Goal: Information Seeking & Learning: Learn about a topic

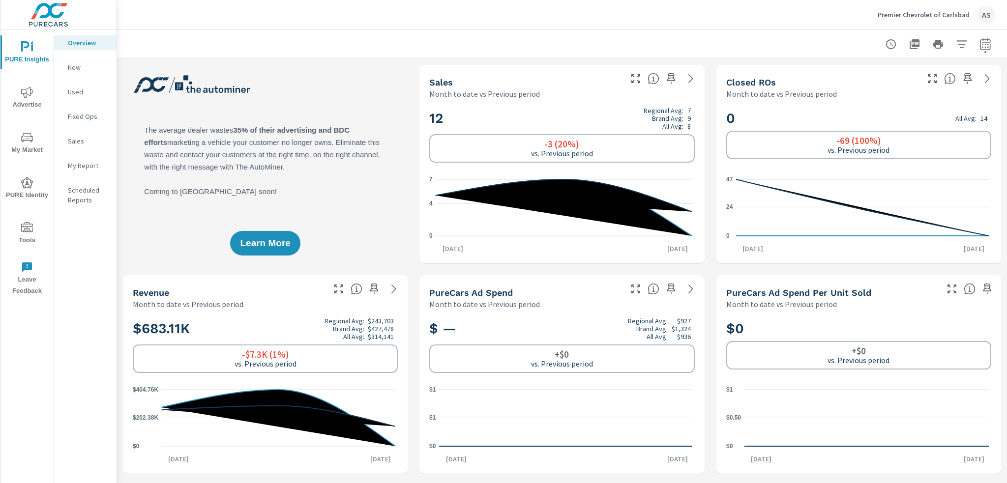
scroll to position [295, 0]
click at [104, 342] on div "Overview New Used Fixed Ops Sales My Report Scheduled Reports" at bounding box center [85, 257] width 62 height 454
click at [35, 144] on span "My Market" at bounding box center [26, 144] width 47 height 24
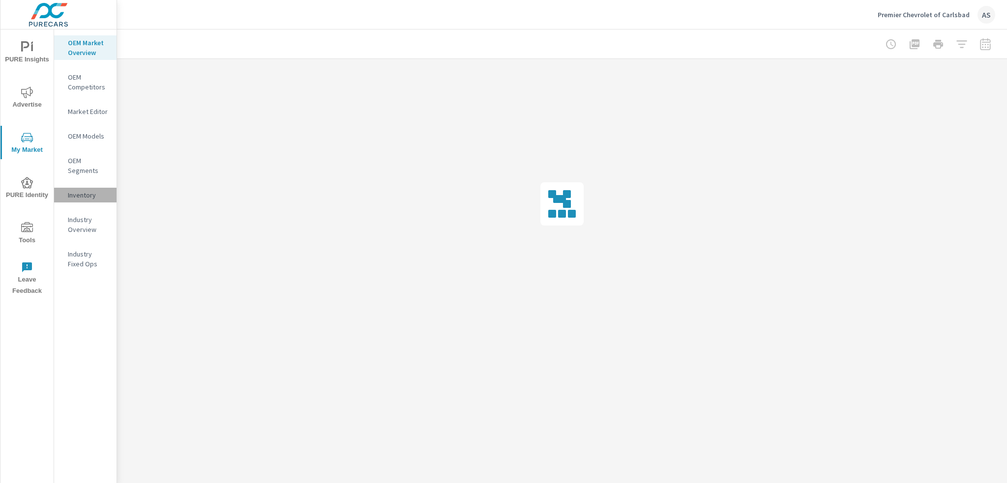
click at [85, 190] on p "Inventory" at bounding box center [88, 195] width 41 height 10
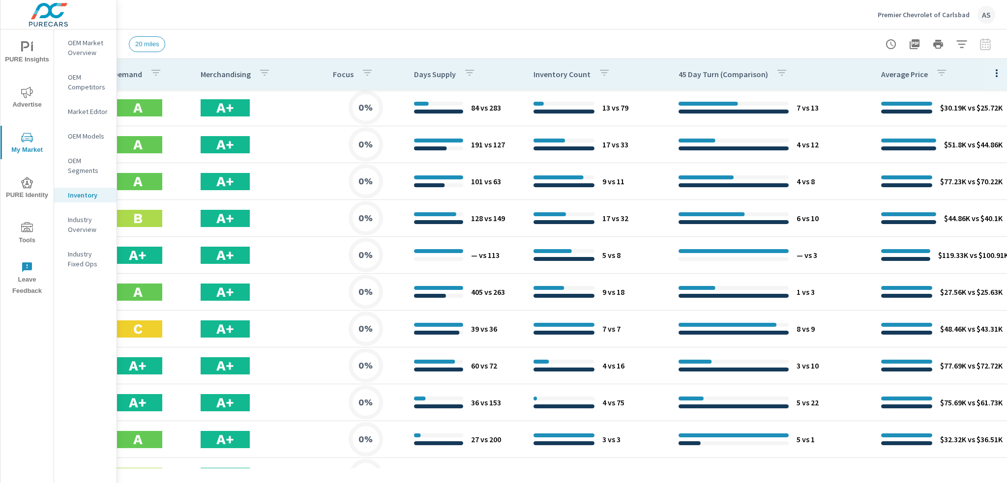
scroll to position [74, 535]
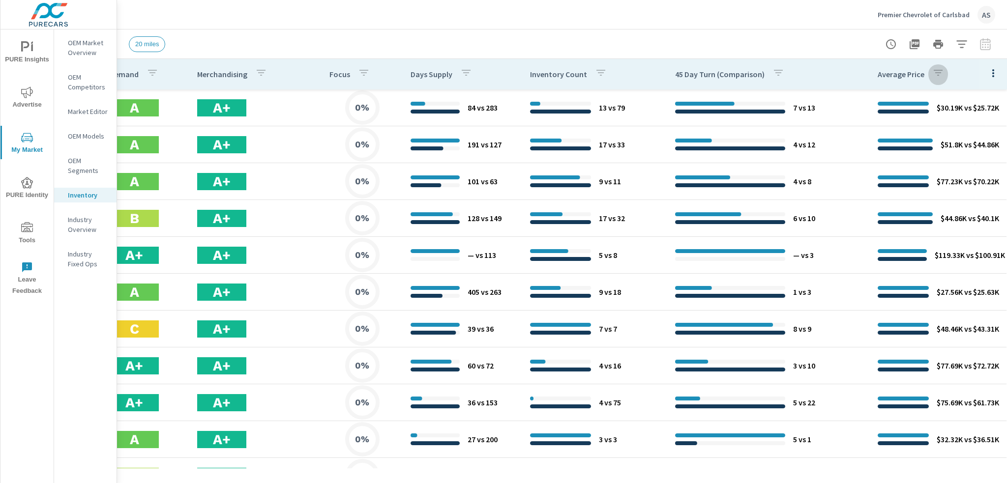
click at [934, 73] on icon "button" at bounding box center [938, 73] width 9 height 6
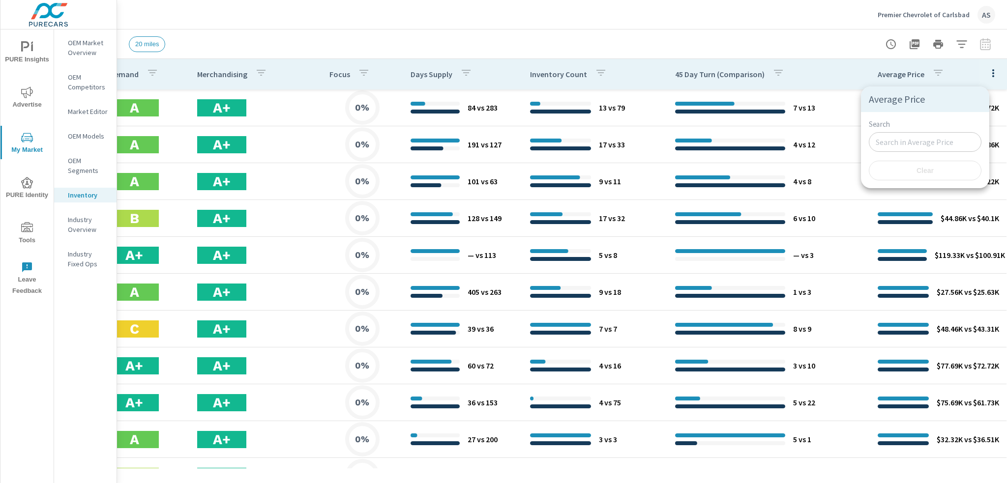
click at [901, 138] on input "Search" at bounding box center [925, 142] width 113 height 20
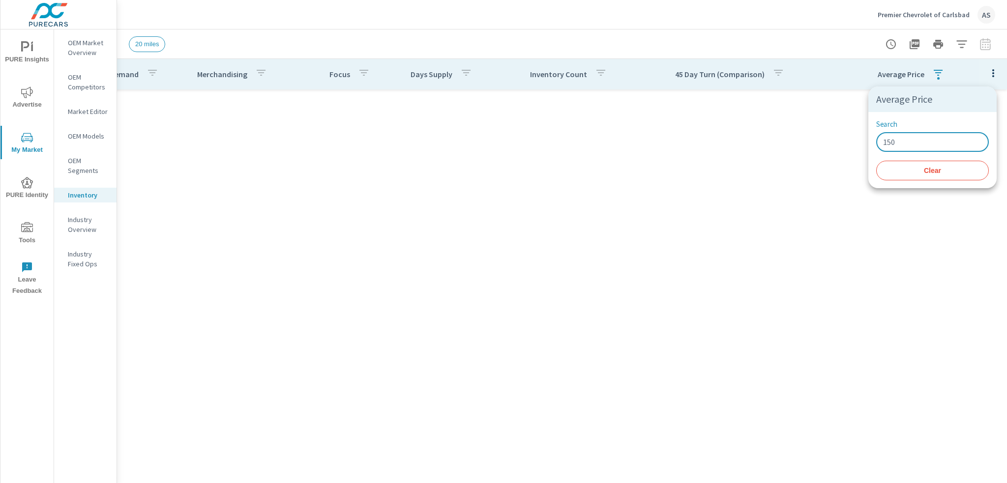
scroll to position [0, 527]
type input "15000"
click at [889, 144] on input "15000" at bounding box center [932, 142] width 113 height 20
drag, startPoint x: 911, startPoint y: 147, endPoint x: 853, endPoint y: 131, distance: 60.0
click at [854, 132] on div "Average Price Search 15000 ​ Clear" at bounding box center [503, 241] width 1007 height 483
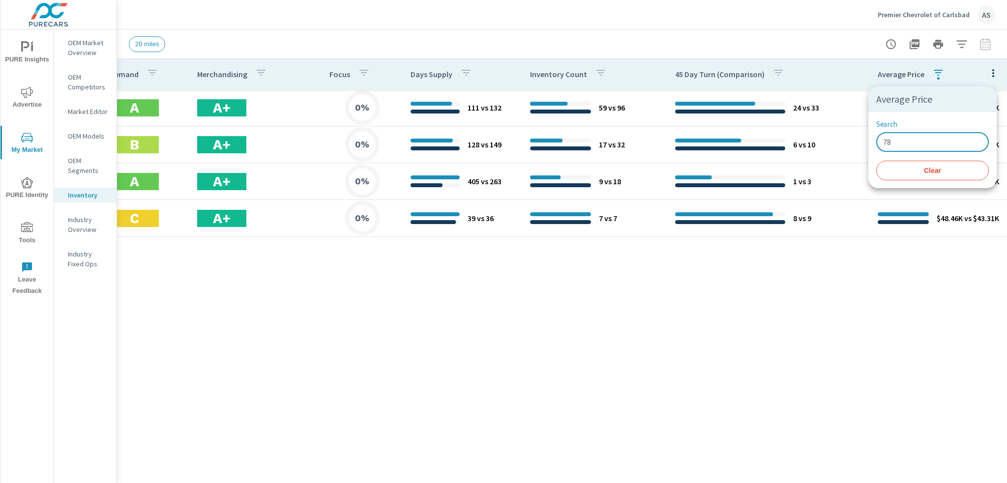
type input "78"
click at [865, 276] on div at bounding box center [503, 241] width 1007 height 483
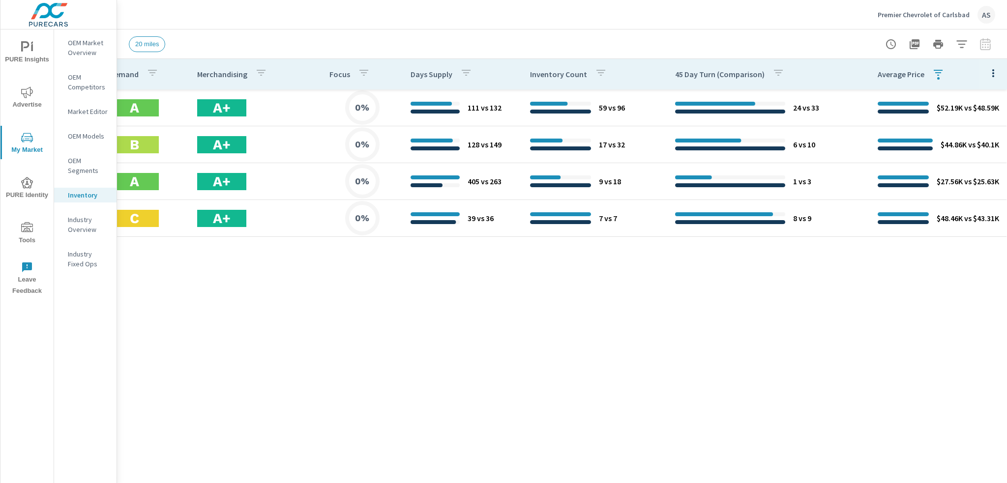
click at [26, 185] on icon "nav menu" at bounding box center [27, 183] width 12 height 12
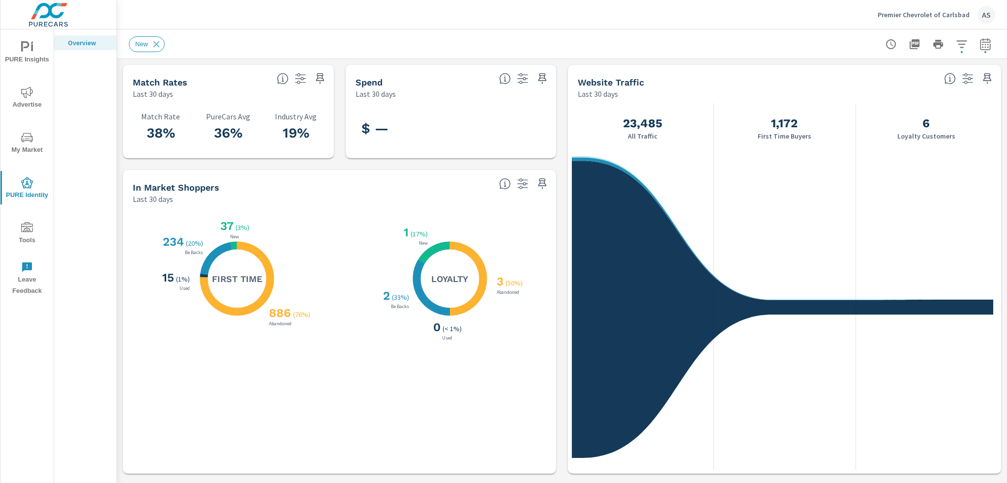
click at [31, 234] on icon "nav menu" at bounding box center [27, 228] width 12 height 12
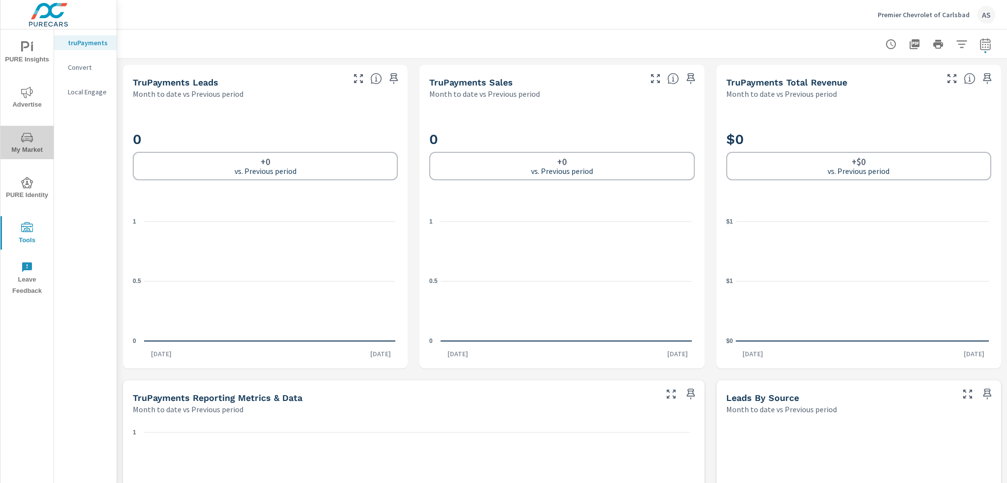
click at [26, 140] on icon "nav menu" at bounding box center [27, 137] width 12 height 9
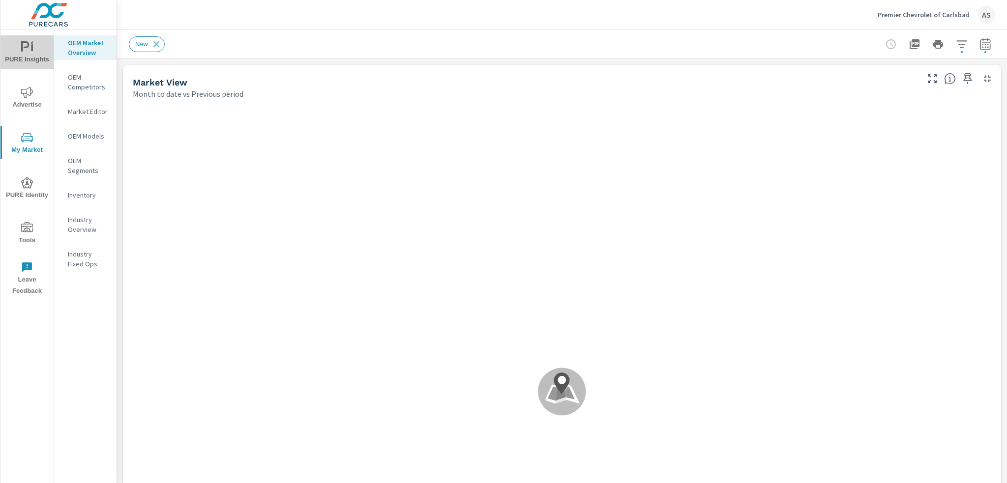
click at [28, 53] on span "PURE Insights" at bounding box center [26, 53] width 47 height 24
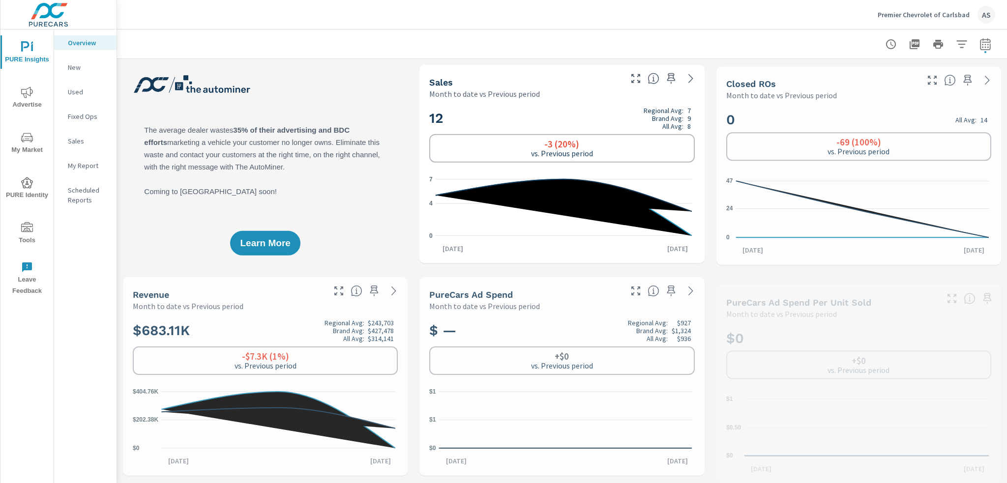
scroll to position [295, 0]
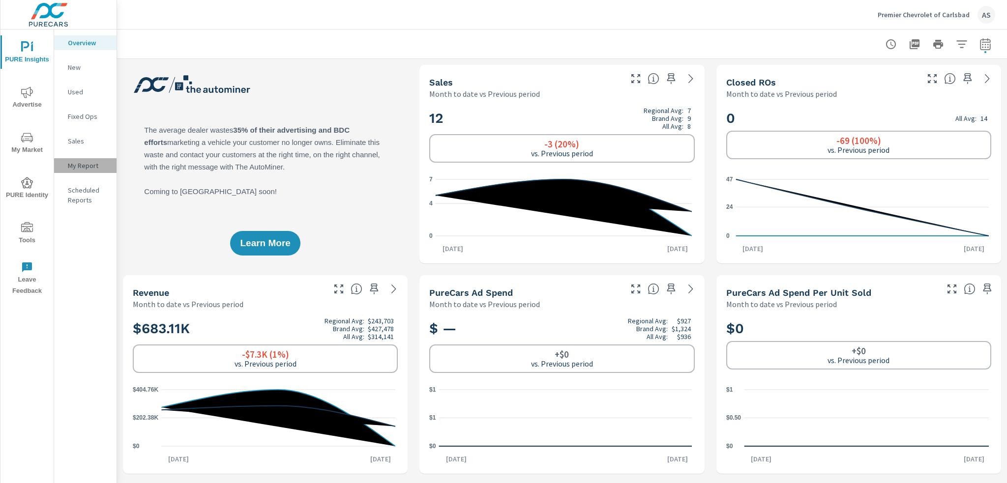
click at [85, 163] on p "My Report" at bounding box center [88, 166] width 41 height 10
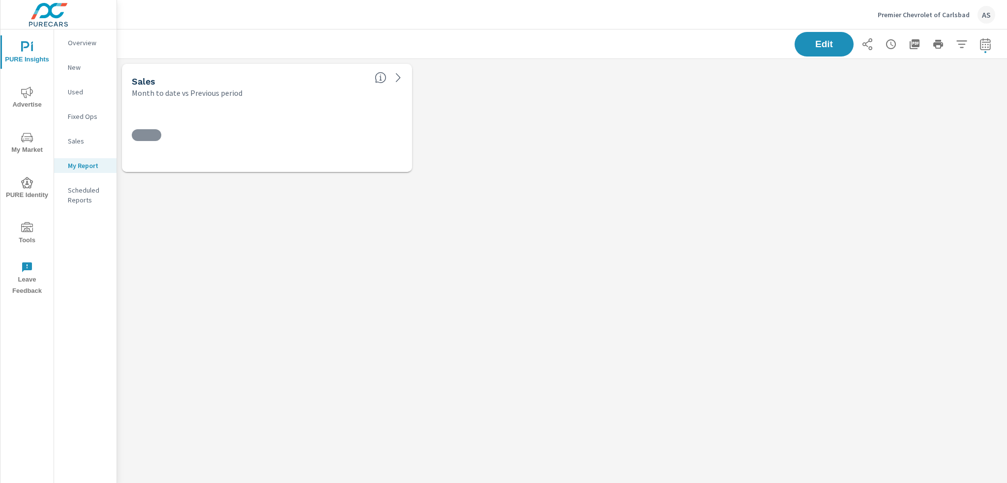
scroll to position [133, 905]
click at [840, 49] on button "Edit" at bounding box center [824, 44] width 61 height 26
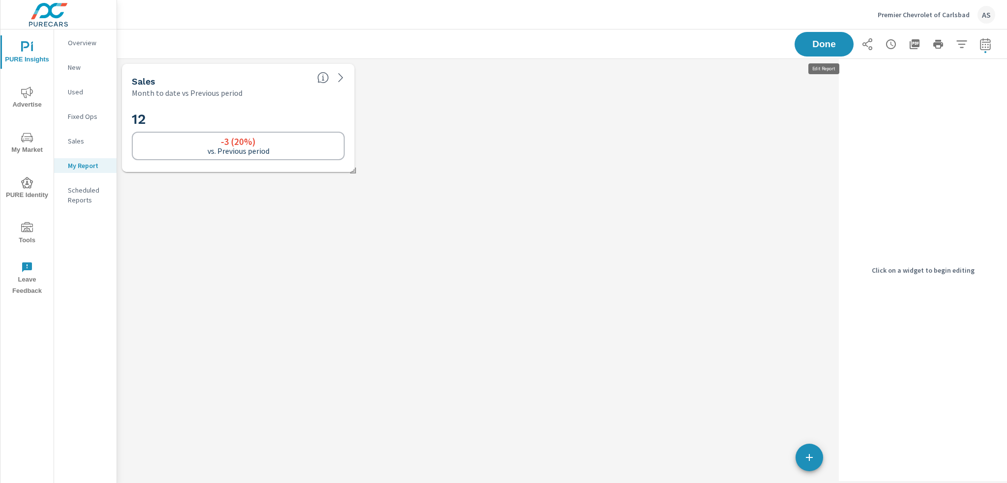
scroll to position [133, 733]
click at [746, 129] on div "Sales Month to date vs Previous period 12 -3 (20%) vs. Previous period" at bounding box center [476, 118] width 718 height 118
click at [809, 460] on icon "button" at bounding box center [809, 457] width 7 height 7
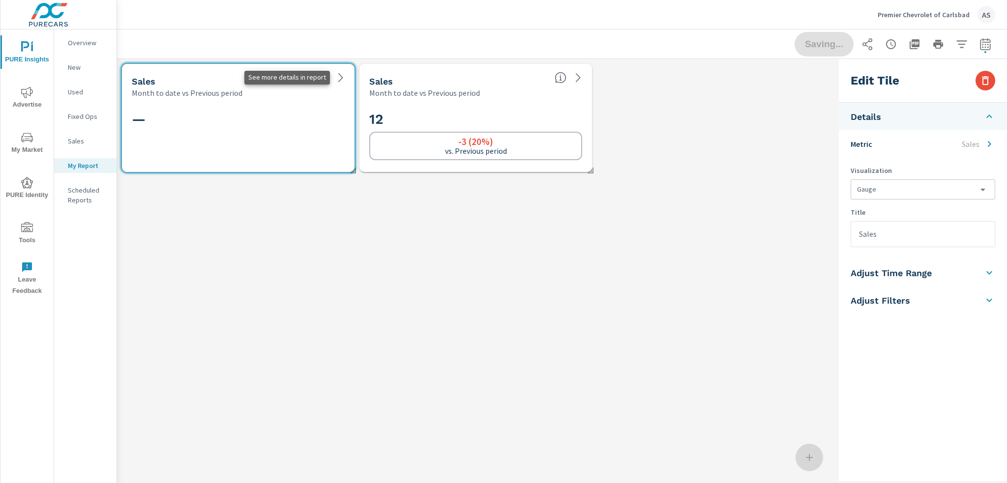
click at [338, 75] on icon at bounding box center [341, 78] width 12 height 12
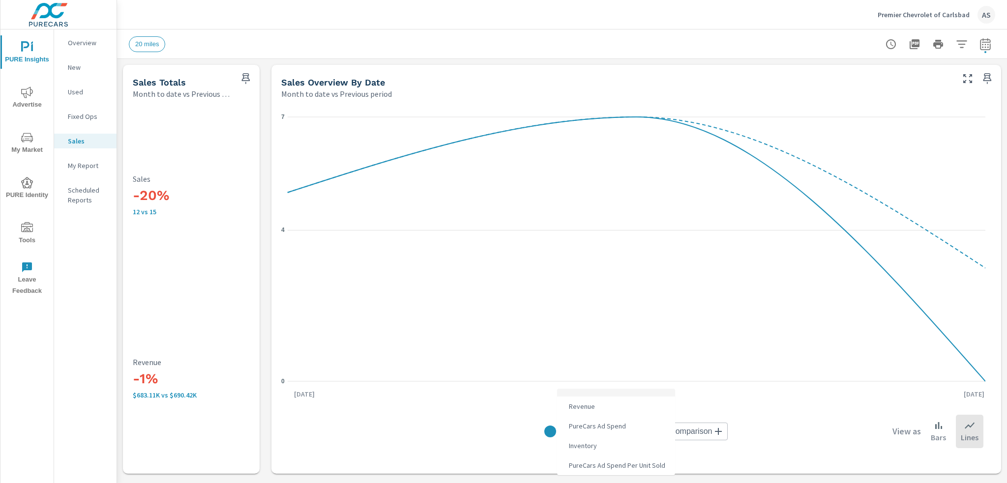
click at [586, 430] on body "PURE Insights Advertise My Market PURE Identity Tools Leave Feedback Overview N…" at bounding box center [503, 241] width 1007 height 483
click at [595, 448] on span "Inventory" at bounding box center [582, 446] width 34 height 14
type input "Inventory"
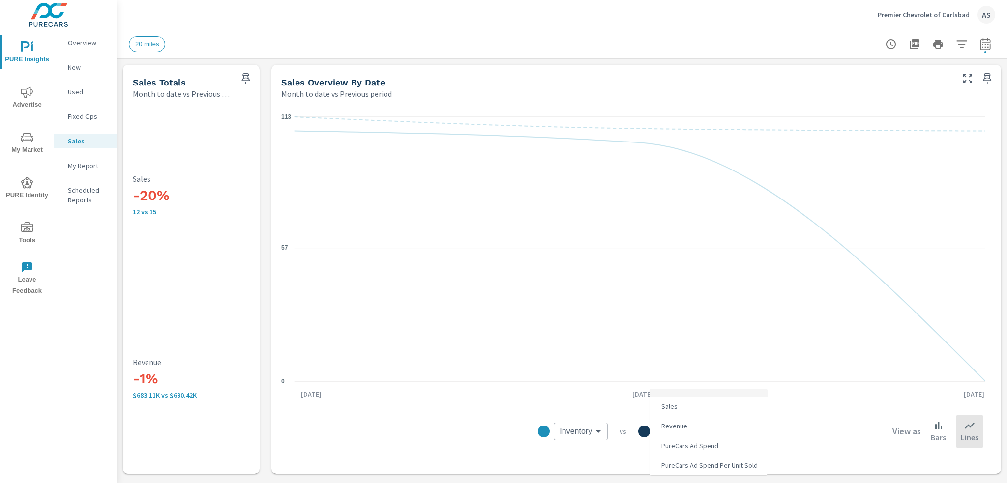
click at [698, 434] on body "PURE Insights Advertise My Market PURE Identity Tools Leave Feedback Overview N…" at bounding box center [503, 241] width 1007 height 483
click at [798, 438] on div at bounding box center [503, 241] width 1007 height 483
click at [933, 431] on icon at bounding box center [939, 426] width 12 height 12
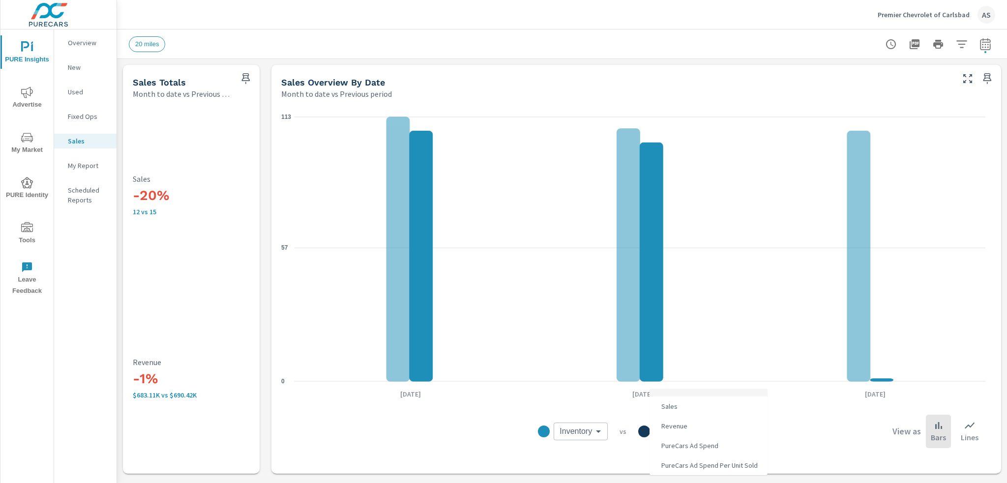
click at [716, 432] on body "PURE Insights Advertise My Market PURE Identity Tools Leave Feedback Overview N…" at bounding box center [503, 241] width 1007 height 483
click at [702, 405] on li "Sales" at bounding box center [709, 407] width 118 height 20
type input "Sales"
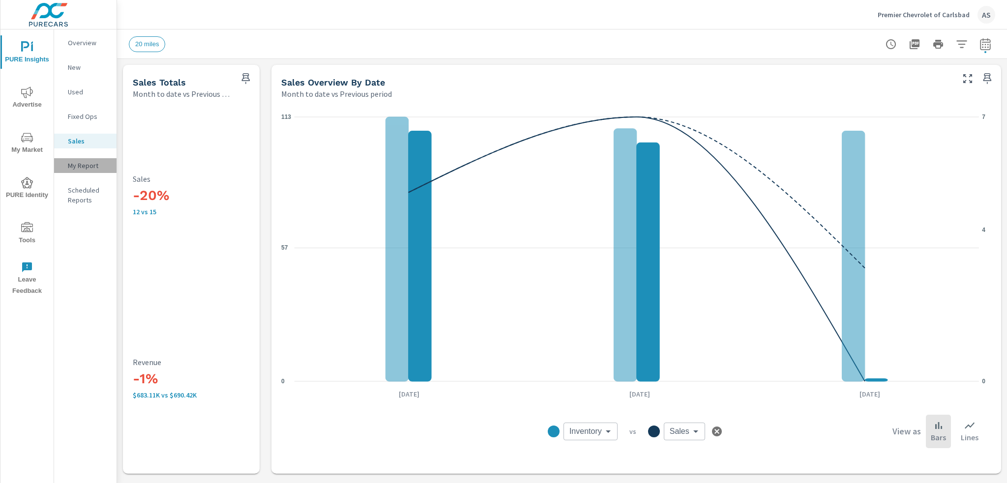
click at [88, 163] on p "My Report" at bounding box center [88, 166] width 41 height 10
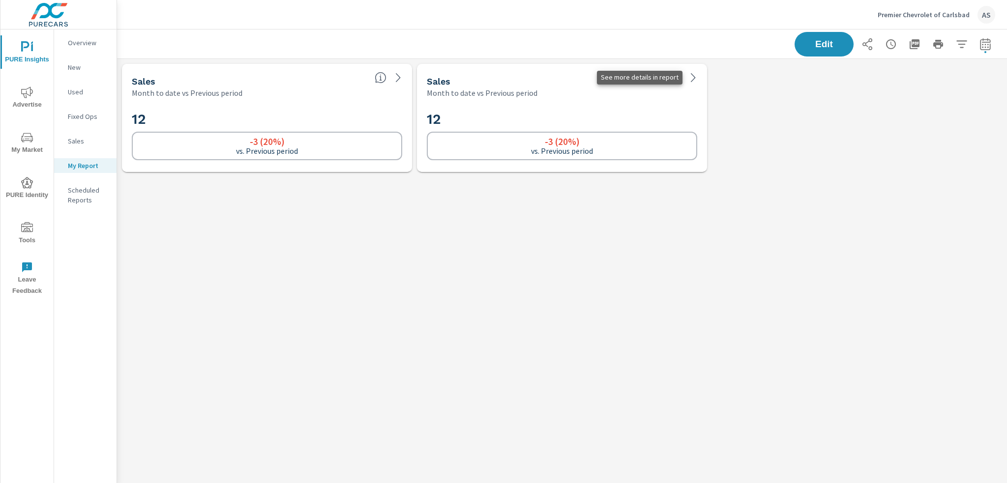
scroll to position [133, 905]
click at [693, 81] on icon at bounding box center [694, 78] width 12 height 12
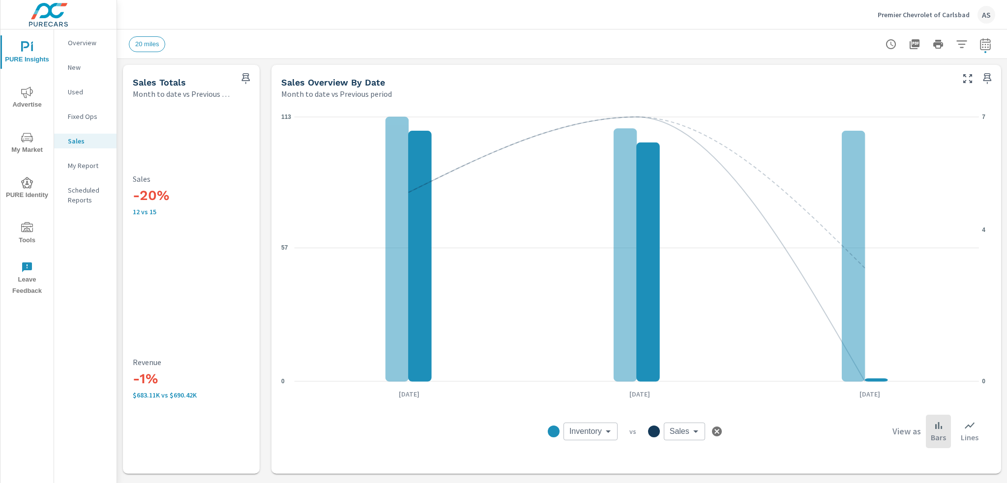
click at [596, 429] on body "PURE Insights Advertise My Market PURE Identity Tools Leave Feedback Overview N…" at bounding box center [503, 241] width 1007 height 483
click at [24, 97] on div at bounding box center [503, 241] width 1007 height 483
click at [25, 150] on span "My Market" at bounding box center [26, 144] width 47 height 24
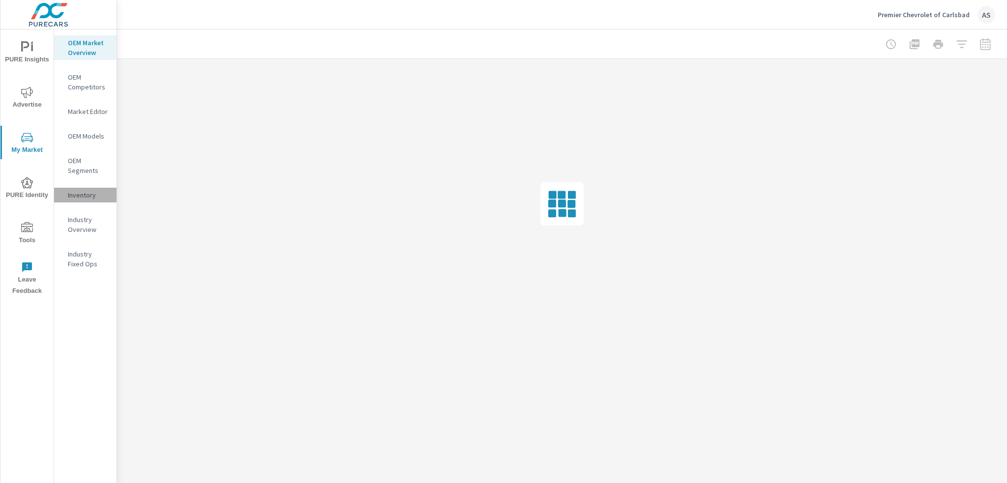
click at [93, 196] on p "Inventory" at bounding box center [88, 195] width 41 height 10
click at [96, 222] on p "Industry Overview" at bounding box center [88, 225] width 41 height 20
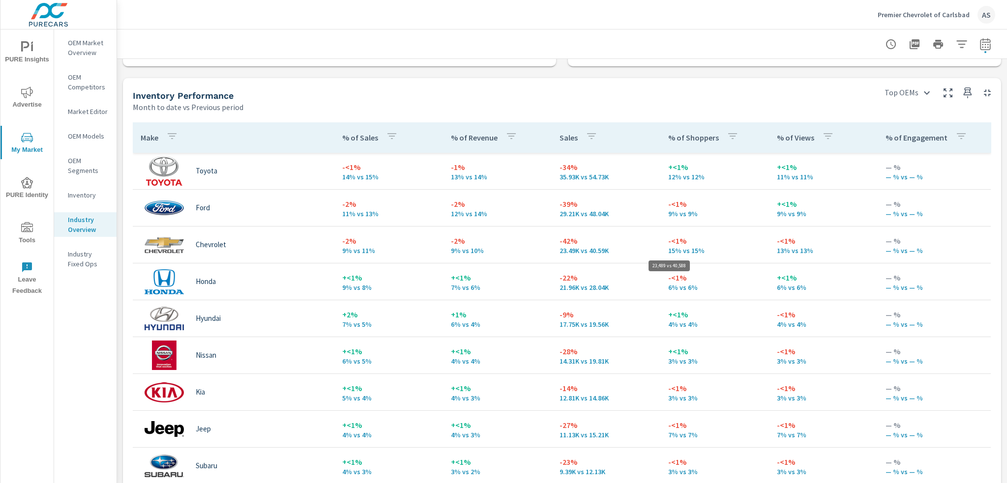
scroll to position [393, 0]
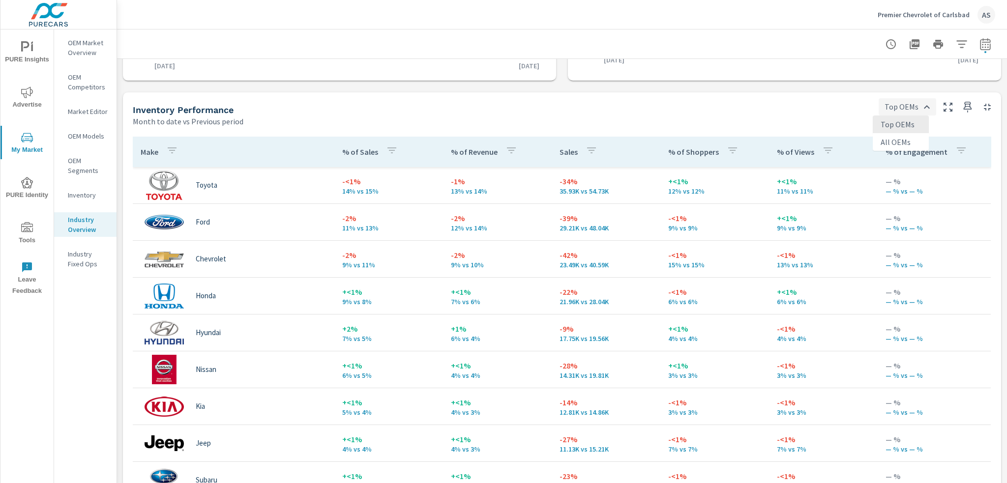
click at [921, 106] on body "PURE Insights Advertise My Market PURE Identity Tools Leave Feedback OEM Market…" at bounding box center [503, 241] width 1007 height 483
click at [899, 143] on li "All OEMs" at bounding box center [901, 142] width 56 height 18
type input "All OEMs"
click at [956, 152] on icon "button" at bounding box center [962, 151] width 12 height 12
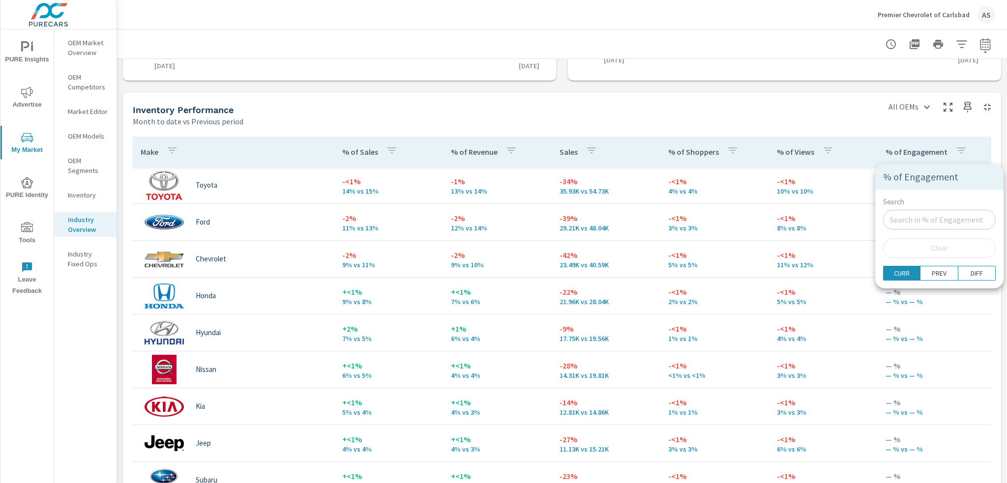
click at [939, 152] on div at bounding box center [503, 241] width 1007 height 483
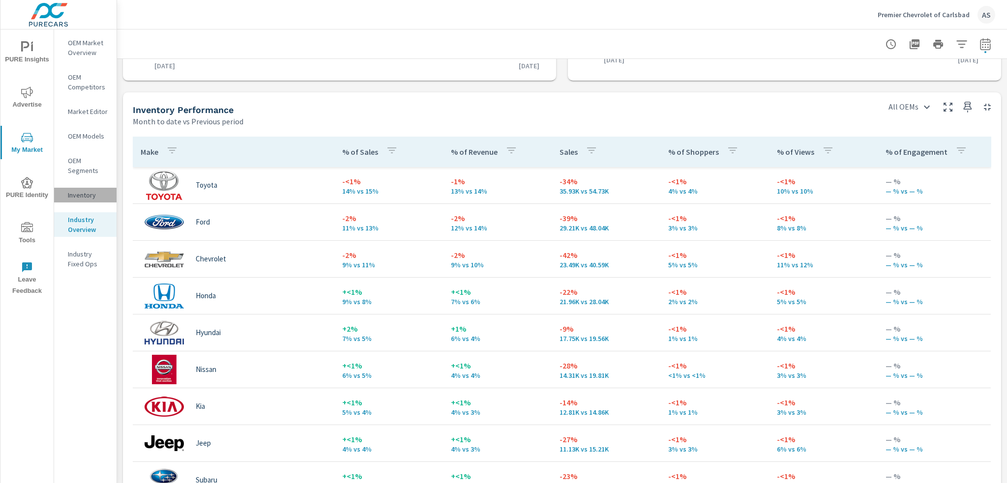
click at [89, 193] on p "Inventory" at bounding box center [88, 195] width 41 height 10
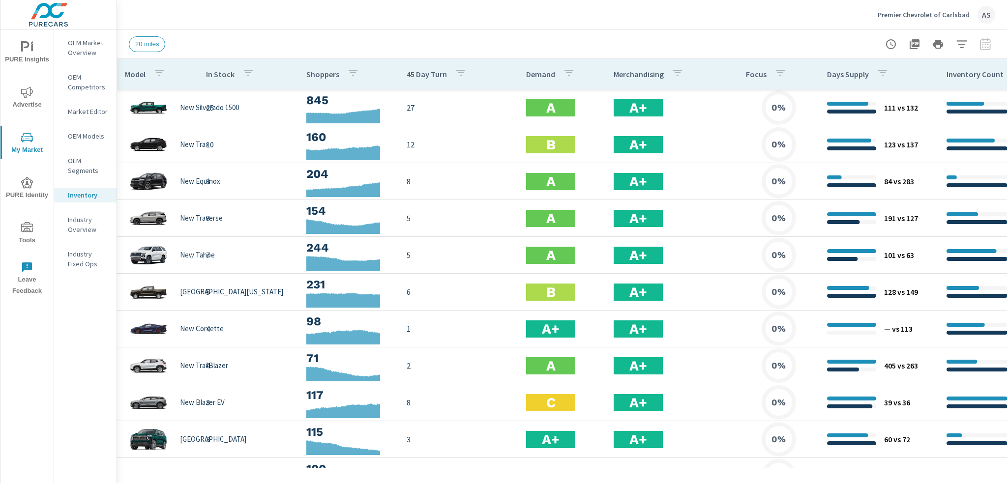
click at [151, 45] on span "20 miles" at bounding box center [146, 43] width 35 height 7
click at [272, 31] on div "20 miles" at bounding box center [562, 44] width 867 height 29
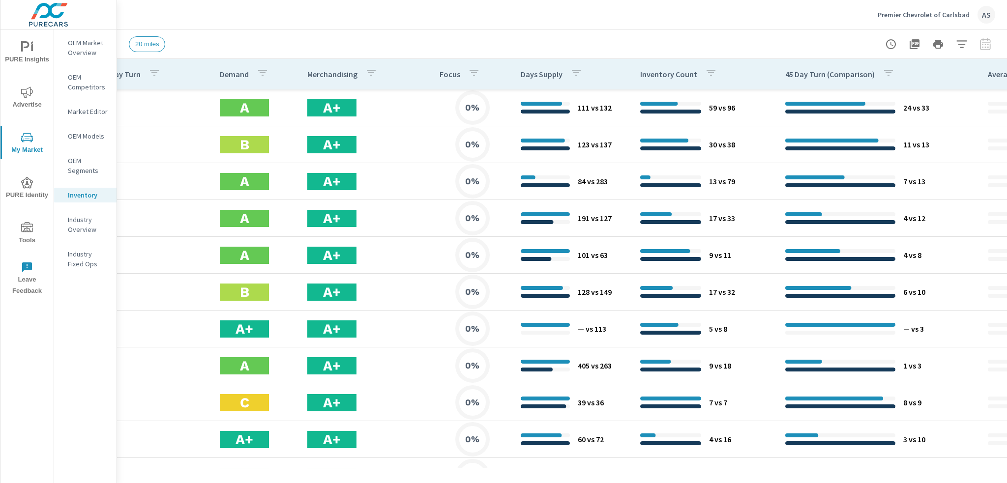
scroll to position [0, 424]
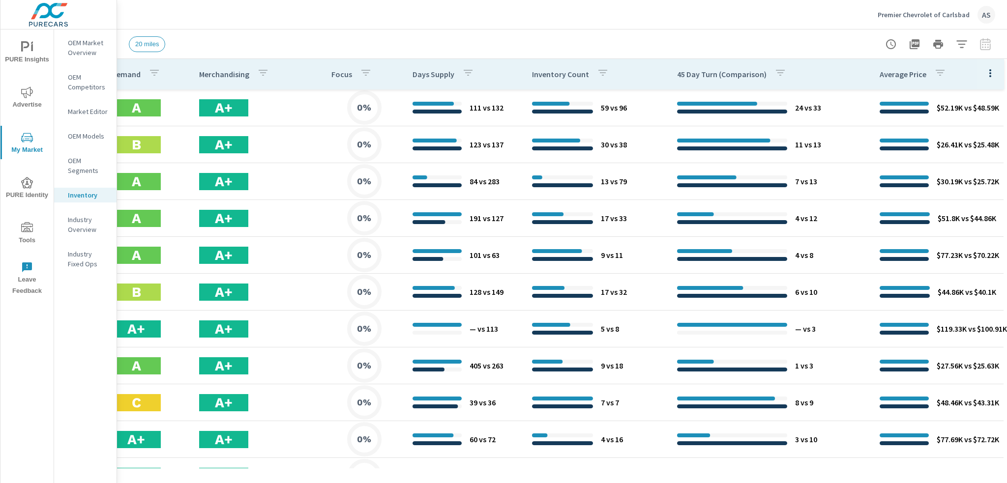
click at [985, 74] on icon "button" at bounding box center [991, 73] width 12 height 12
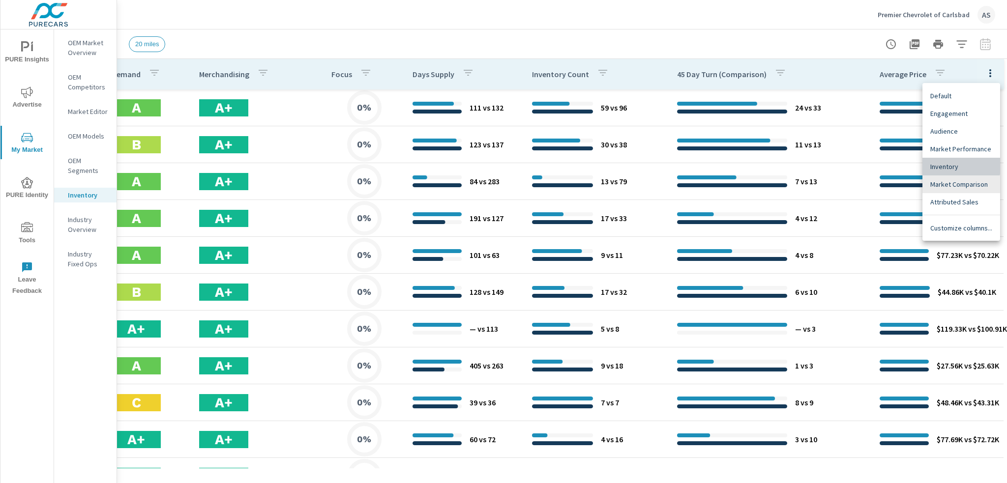
click at [941, 166] on span "Inventory" at bounding box center [961, 167] width 62 height 10
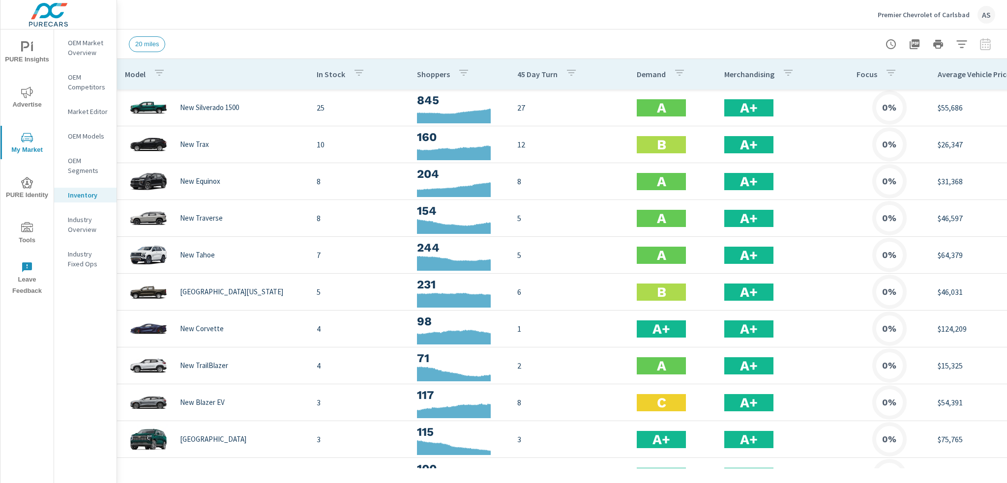
click at [984, 44] on div at bounding box center [938, 44] width 114 height 20
click at [986, 45] on div at bounding box center [938, 44] width 114 height 20
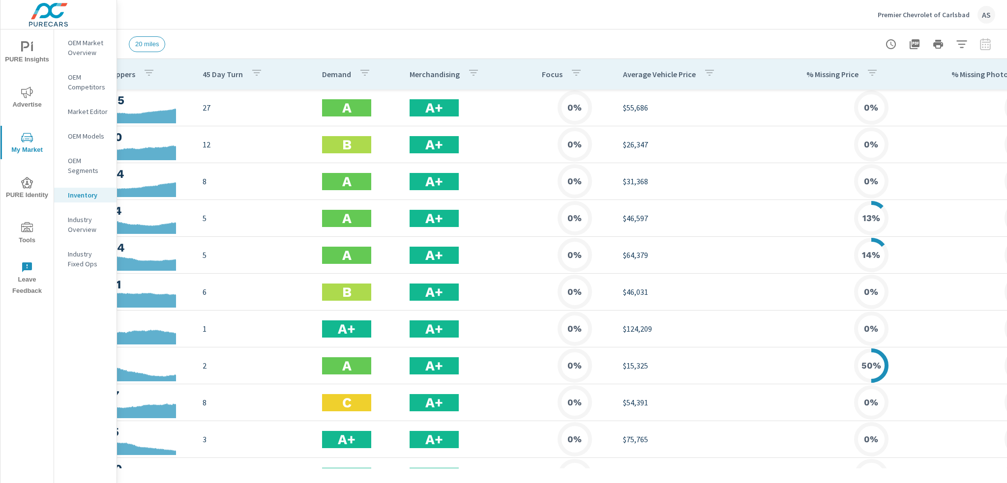
scroll to position [0, 415]
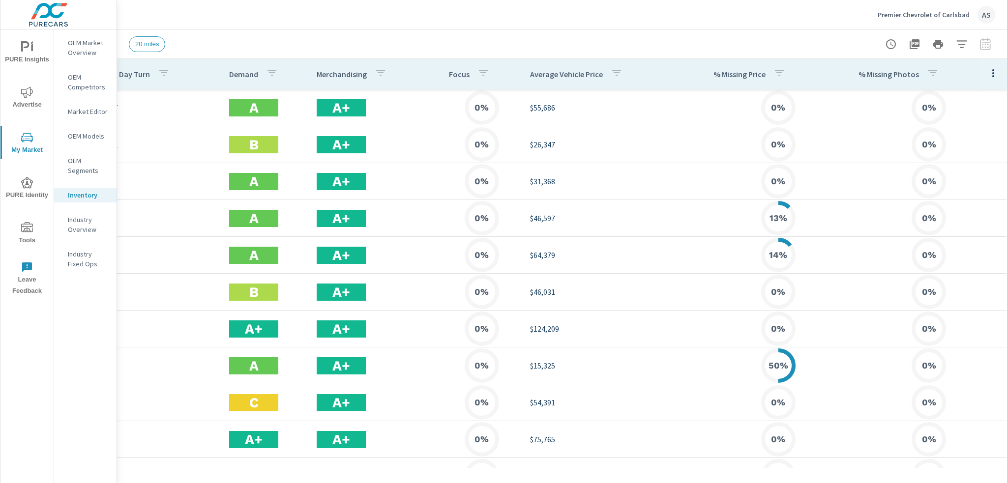
click at [988, 69] on icon "button" at bounding box center [994, 73] width 12 height 12
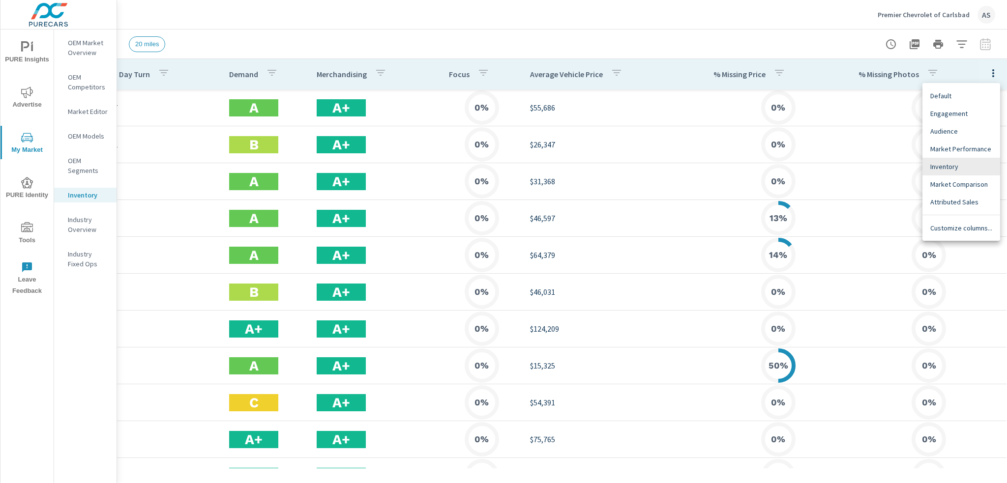
click at [955, 229] on span "Customize columns..." at bounding box center [961, 228] width 62 height 10
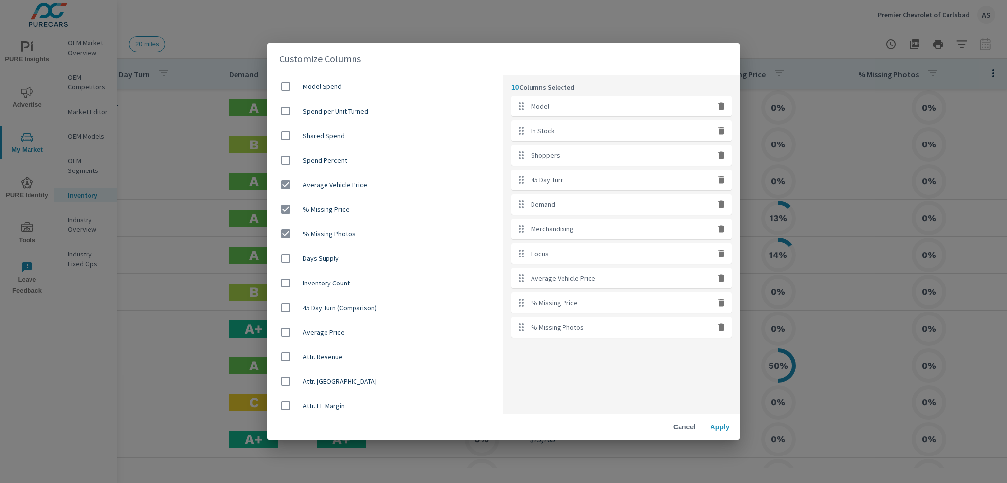
scroll to position [590, 0]
click at [286, 260] on input "checkbox" at bounding box center [285, 259] width 21 height 21
checkbox input "true"
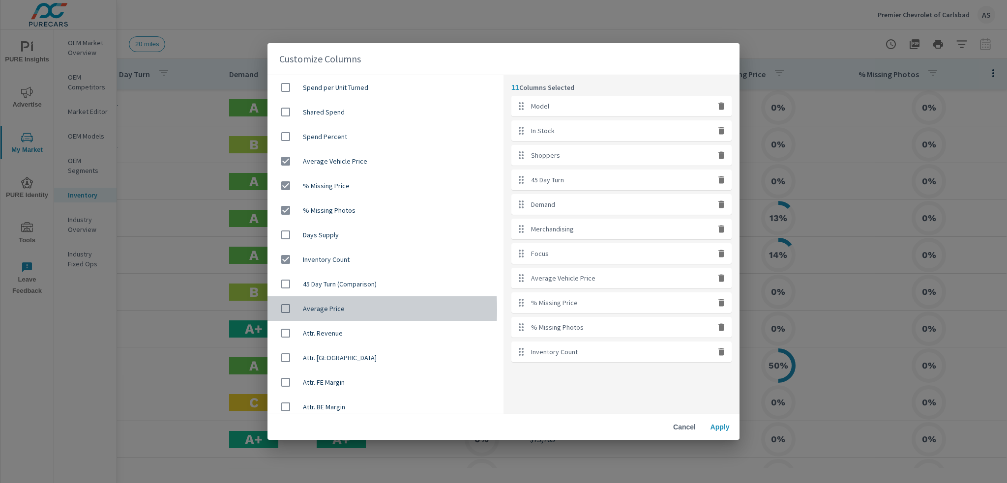
click at [282, 310] on input "checkbox" at bounding box center [285, 309] width 21 height 21
checkbox input "true"
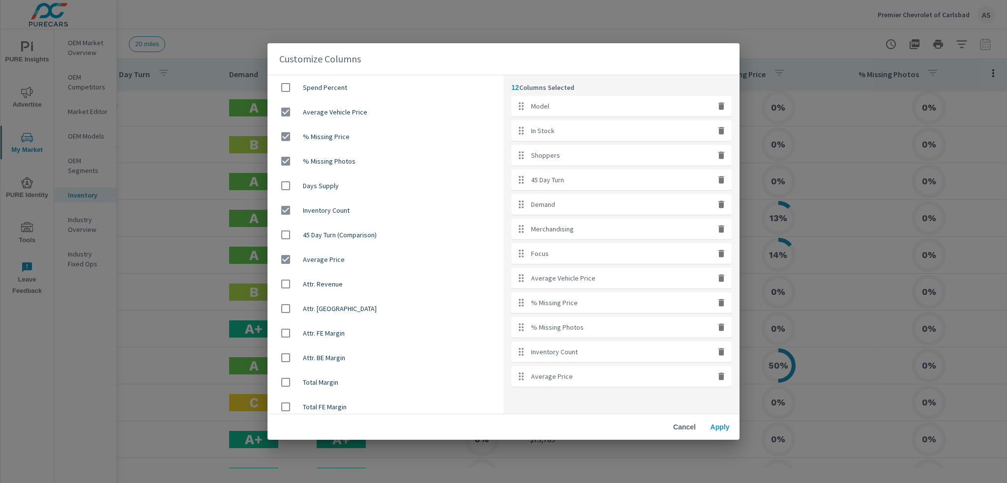
scroll to position [669, 0]
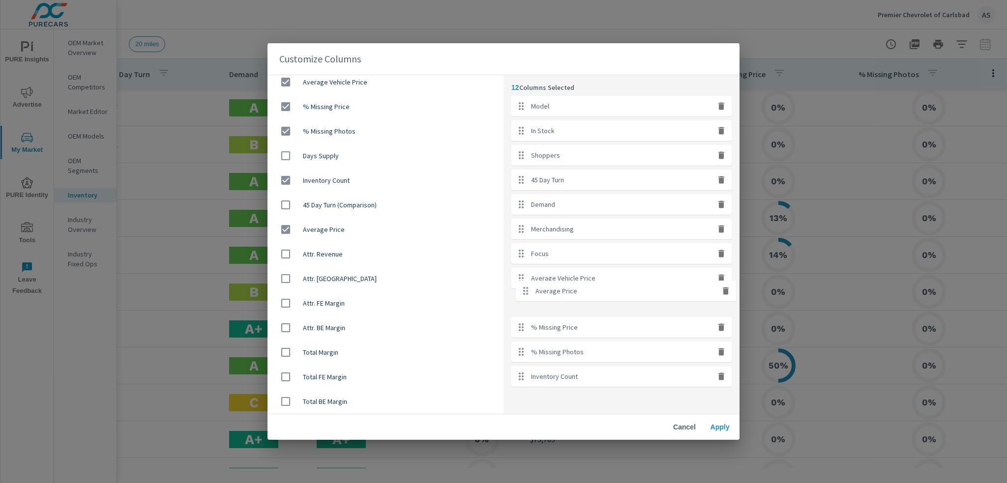
drag, startPoint x: 520, startPoint y: 380, endPoint x: 519, endPoint y: 291, distance: 89.0
click at [519, 290] on ul "Model In Stock Shoppers 45 Day Turn Demand Merchandising Focus Average Vehicle …" at bounding box center [621, 241] width 220 height 291
click at [720, 350] on icon "button" at bounding box center [722, 352] width 10 height 10
checkbox input "false"
click at [720, 328] on icon "button" at bounding box center [722, 327] width 6 height 7
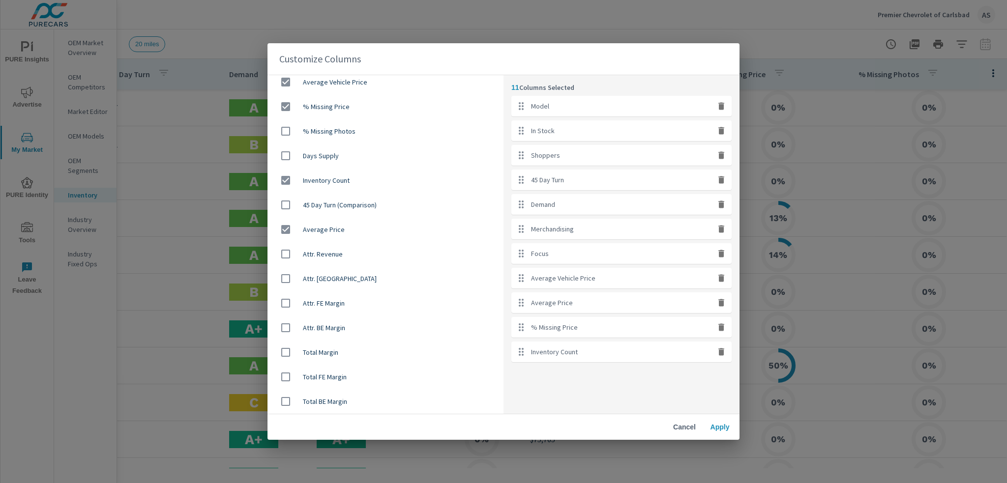
checkbox input "false"
click at [722, 181] on icon "button" at bounding box center [722, 180] width 6 height 7
checkbox input "false"
click at [722, 156] on icon "button" at bounding box center [722, 155] width 6 height 7
checkbox input "false"
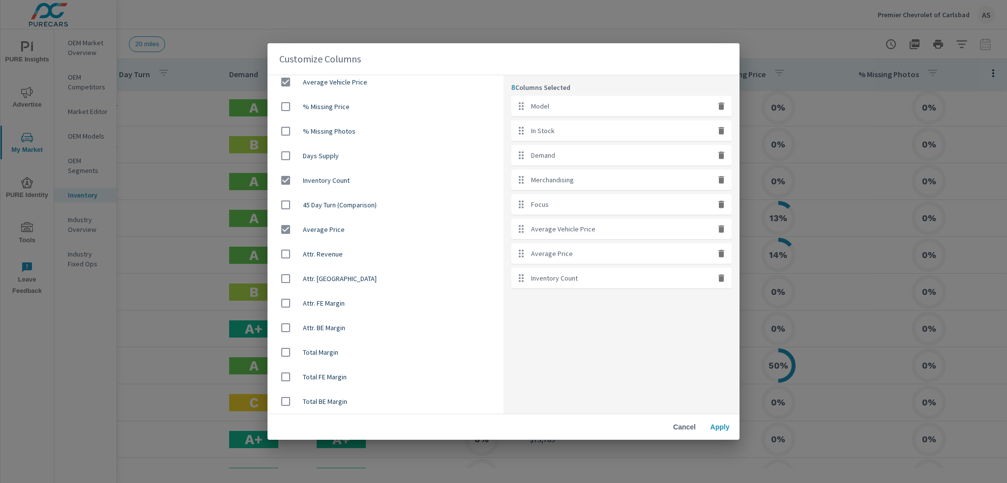
click at [722, 423] on span "Apply" at bounding box center [720, 427] width 24 height 9
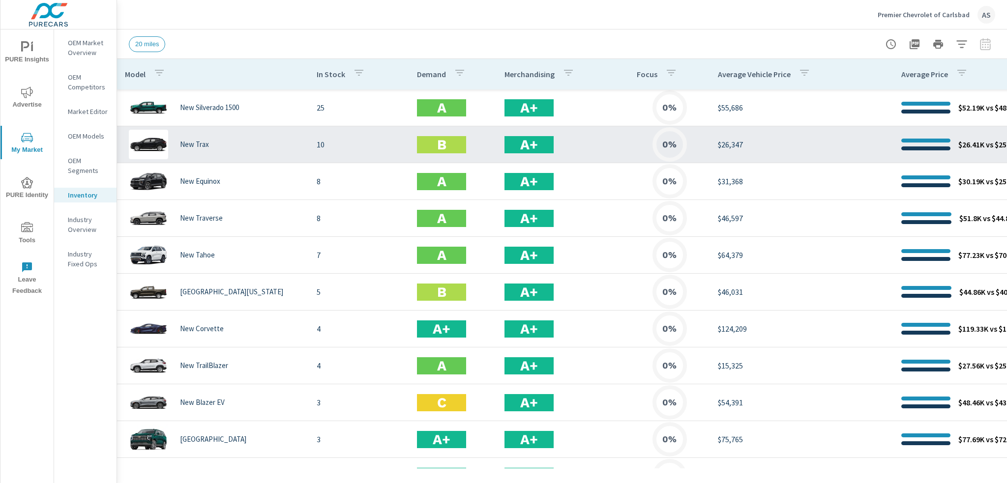
click at [322, 146] on p "10" at bounding box center [359, 145] width 85 height 12
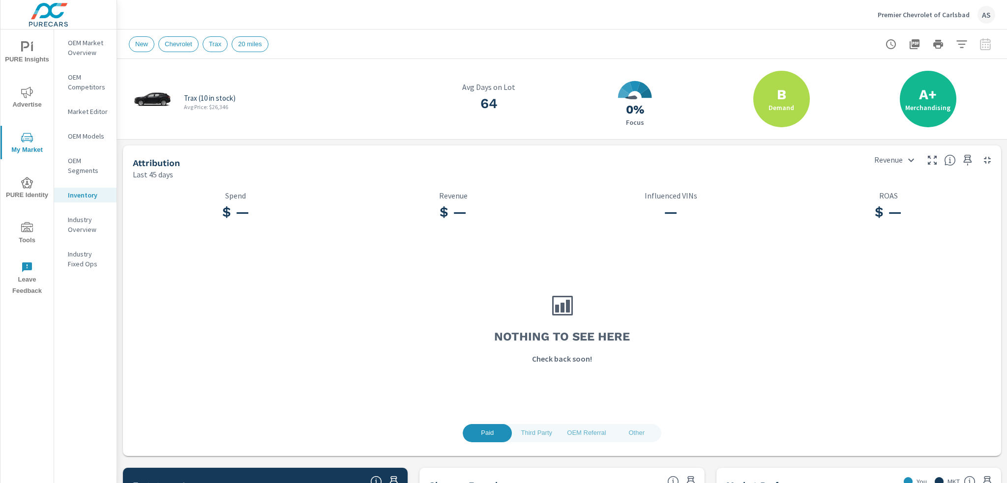
click at [635, 436] on span "Other" at bounding box center [636, 433] width 37 height 11
click at [902, 159] on body "PURE Insights Advertise My Market PURE Identity Tools Leave Feedback OEM Market…" at bounding box center [503, 241] width 1007 height 483
click at [900, 160] on div at bounding box center [503, 241] width 1007 height 483
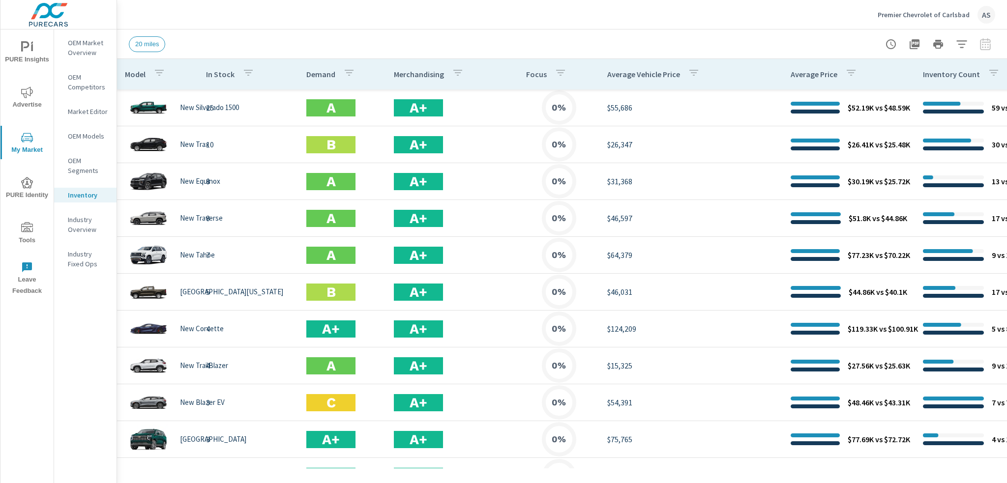
scroll to position [0, 60]
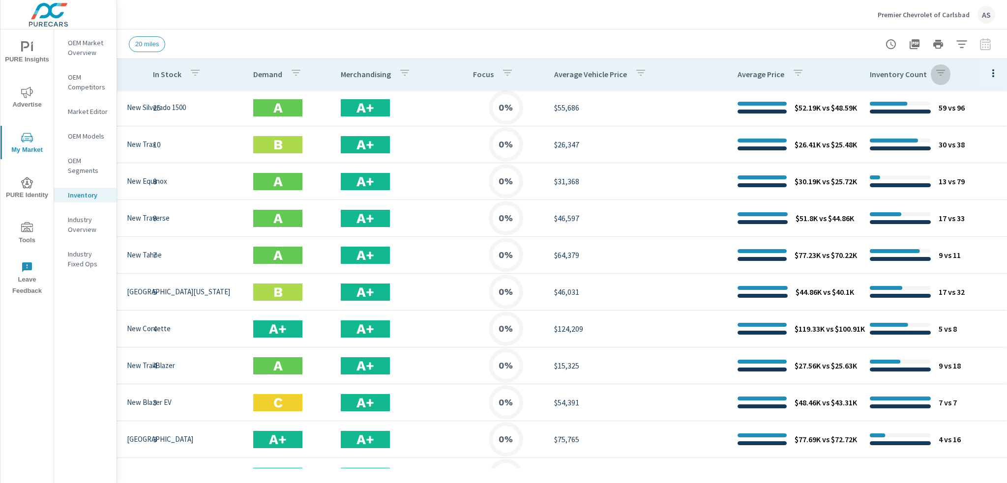
click at [936, 71] on icon "button" at bounding box center [940, 73] width 9 height 6
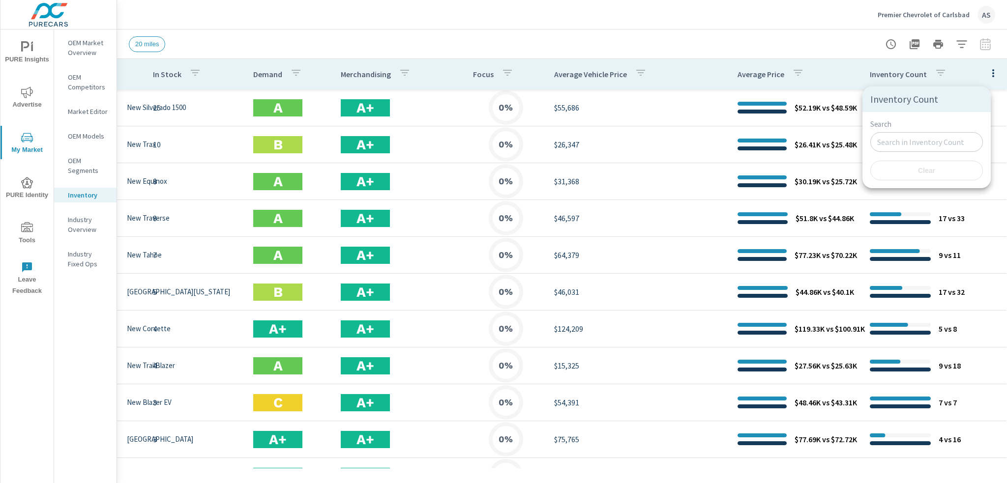
click at [913, 142] on input "Search" at bounding box center [926, 142] width 113 height 20
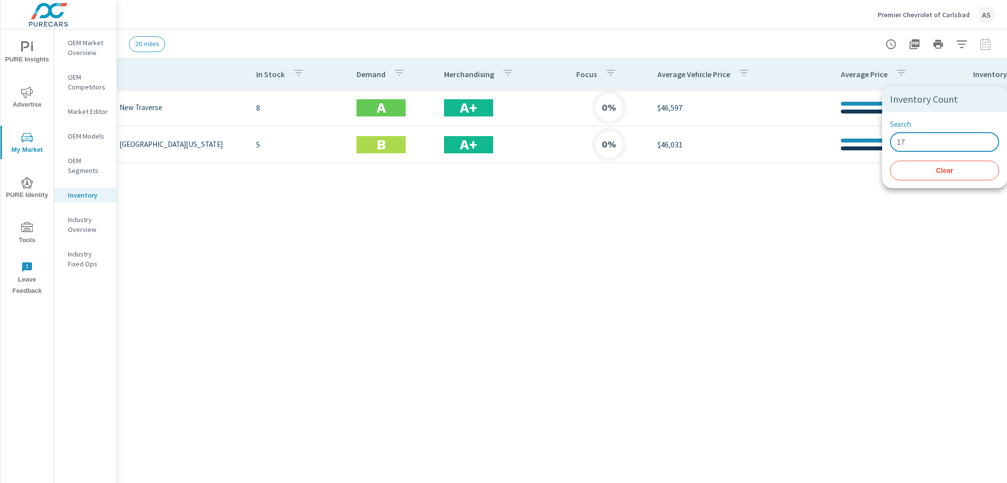
type input "17"
click at [852, 152] on div at bounding box center [503, 241] width 1007 height 483
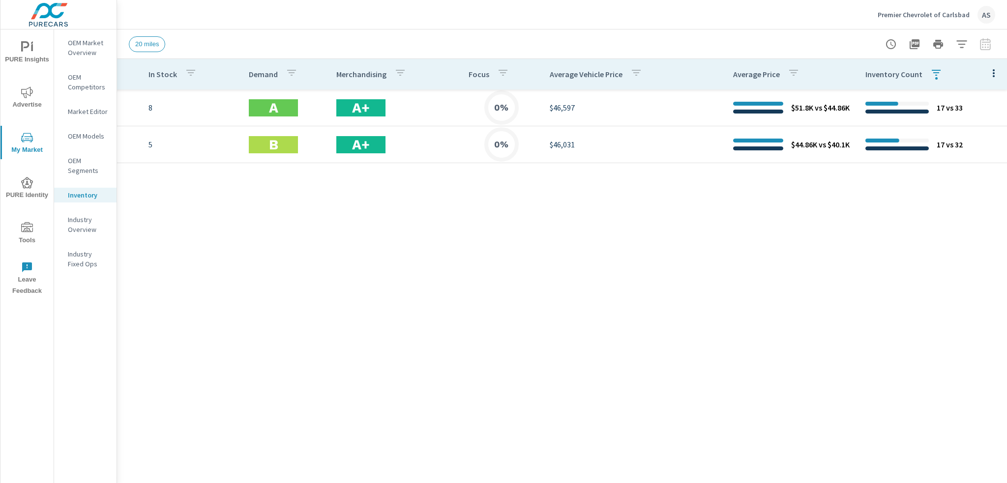
click at [848, 210] on div "Model In Stock Demand Merchandising Focus Average Vehicle Price Average Price I…" at bounding box center [562, 264] width 890 height 410
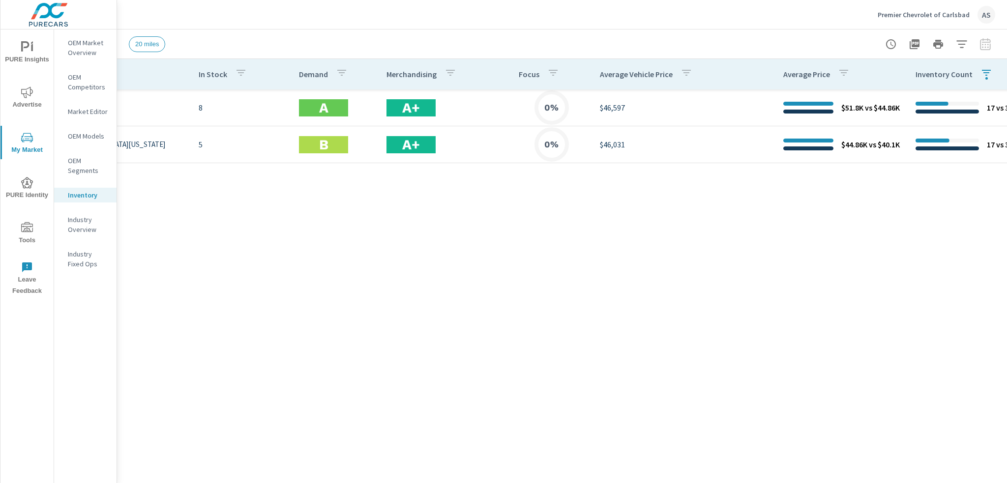
scroll to position [0, 0]
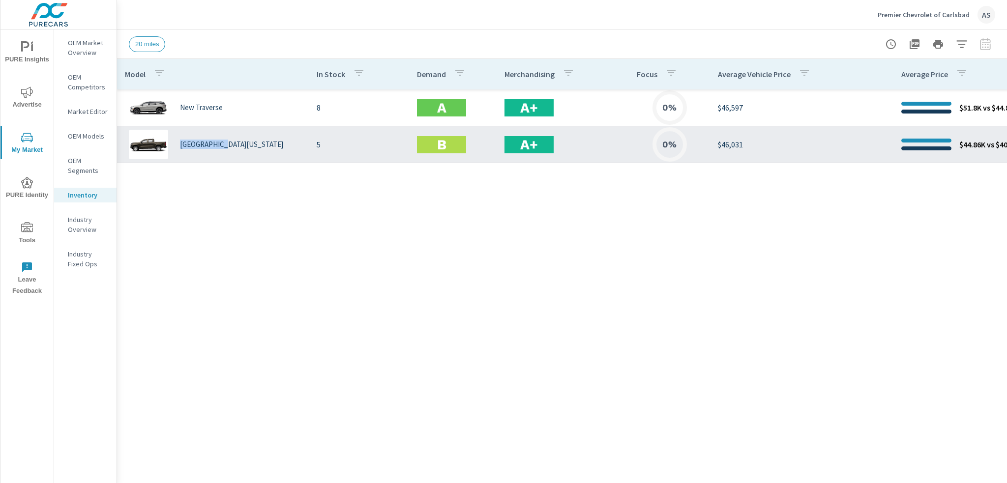
drag, startPoint x: 180, startPoint y: 148, endPoint x: 235, endPoint y: 147, distance: 54.1
click at [235, 147] on div "[GEOGRAPHIC_DATA][US_STATE]" at bounding box center [213, 145] width 176 height 30
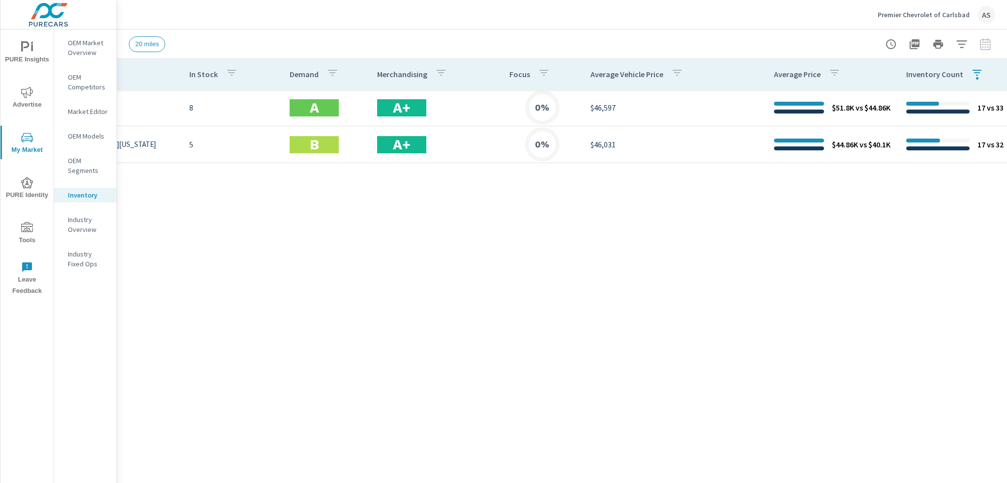
scroll to position [0, 168]
